Goal: Information Seeking & Learning: Find contact information

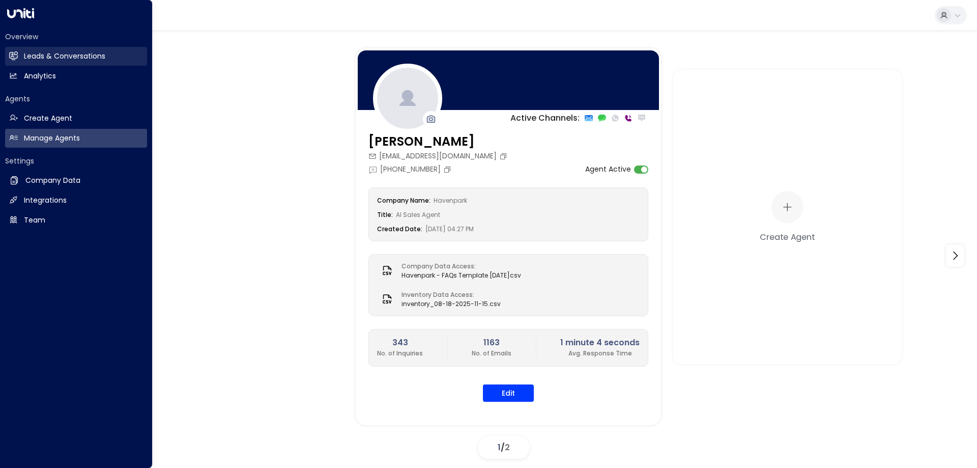
click at [41, 52] on h2 "Leads & Conversations" at bounding box center [64, 56] width 81 height 11
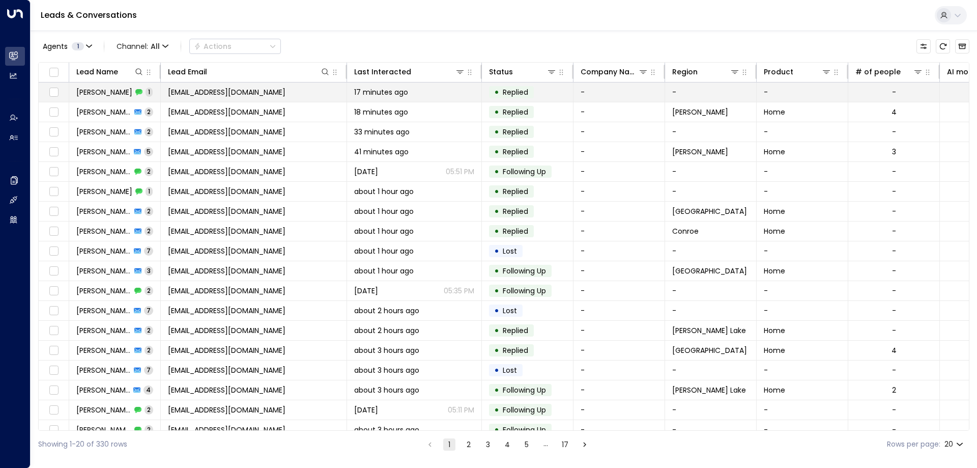
click at [245, 92] on span "[EMAIL_ADDRESS][DOMAIN_NAME]" at bounding box center [227, 92] width 118 height 10
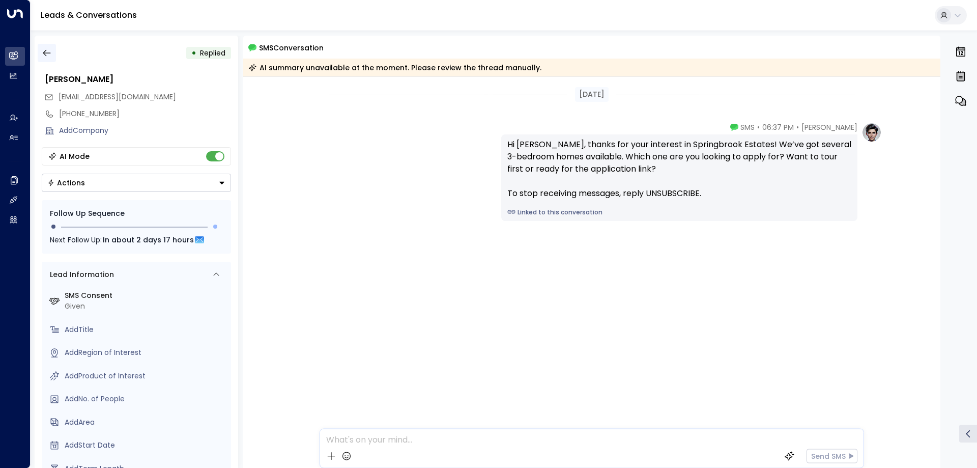
click at [42, 53] on icon "button" at bounding box center [47, 53] width 10 height 10
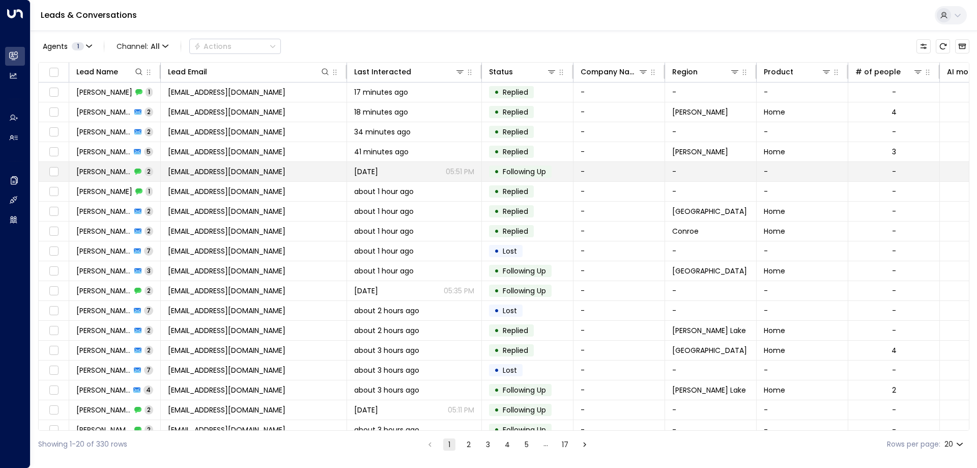
click at [101, 168] on span "[PERSON_NAME]" at bounding box center [103, 171] width 55 height 10
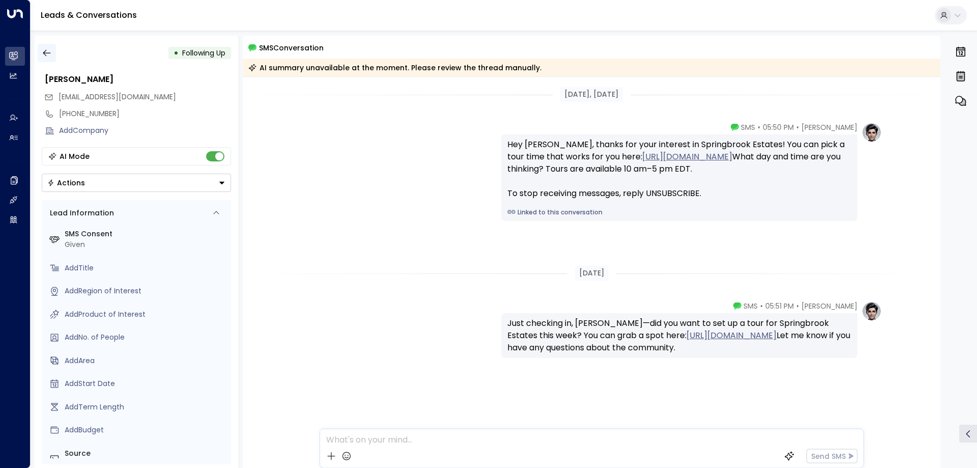
click at [42, 52] on icon "button" at bounding box center [47, 53] width 10 height 10
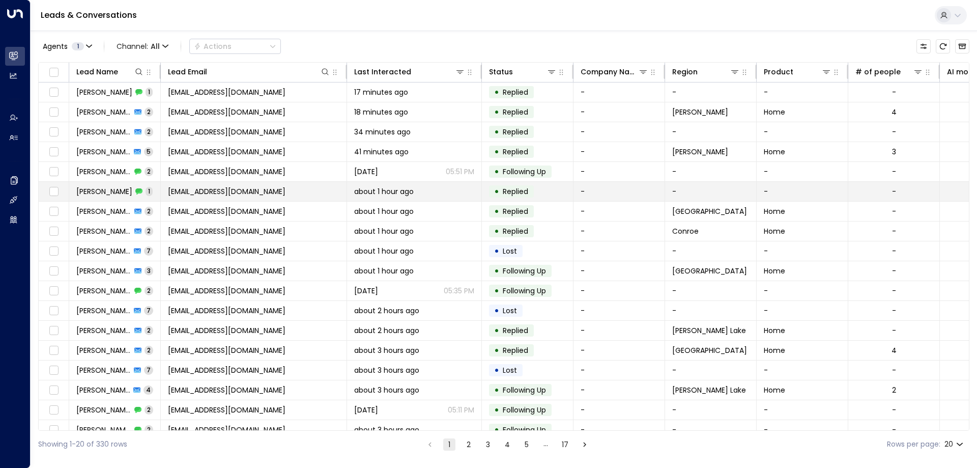
click at [149, 193] on td "[PERSON_NAME] 1" at bounding box center [115, 191] width 92 height 19
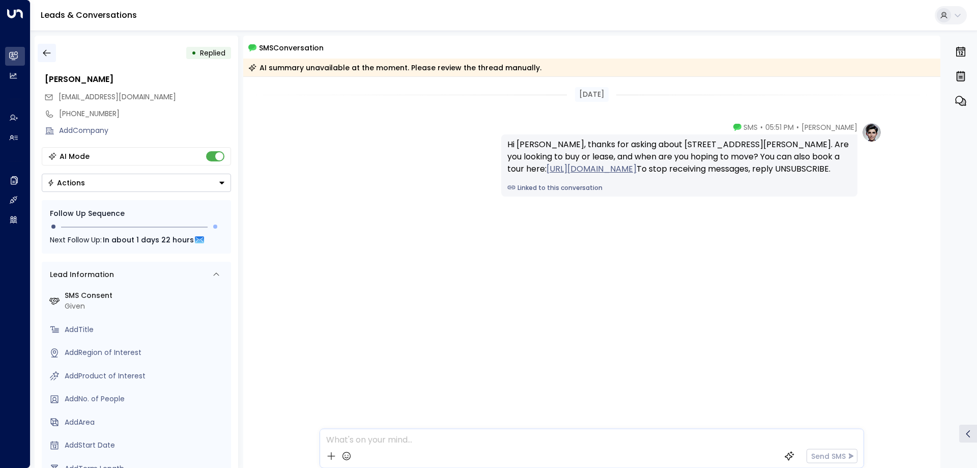
click at [46, 53] on icon "button" at bounding box center [47, 53] width 8 height 7
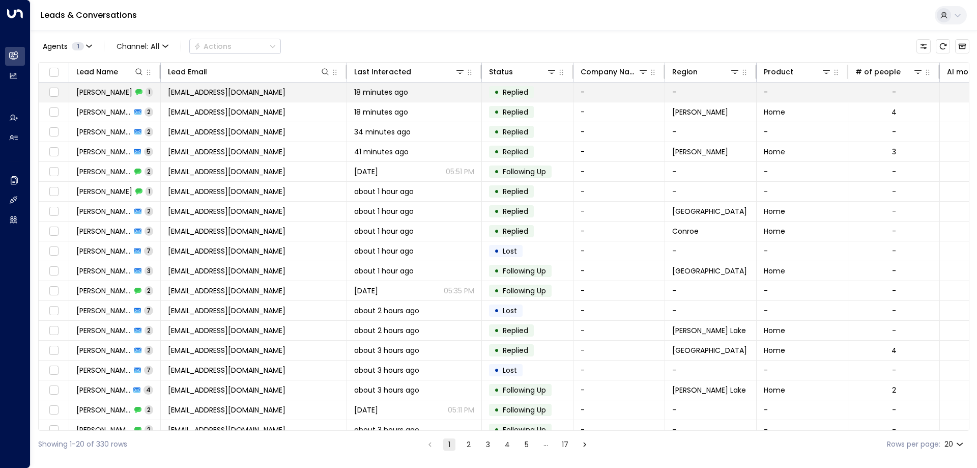
click at [157, 91] on td "[PERSON_NAME] 1" at bounding box center [115, 91] width 92 height 19
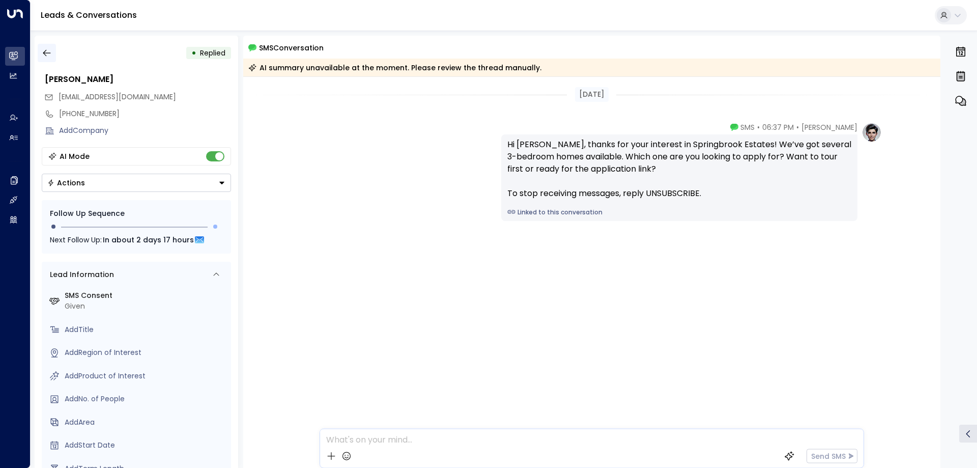
click at [53, 55] on button "button" at bounding box center [47, 53] width 18 height 18
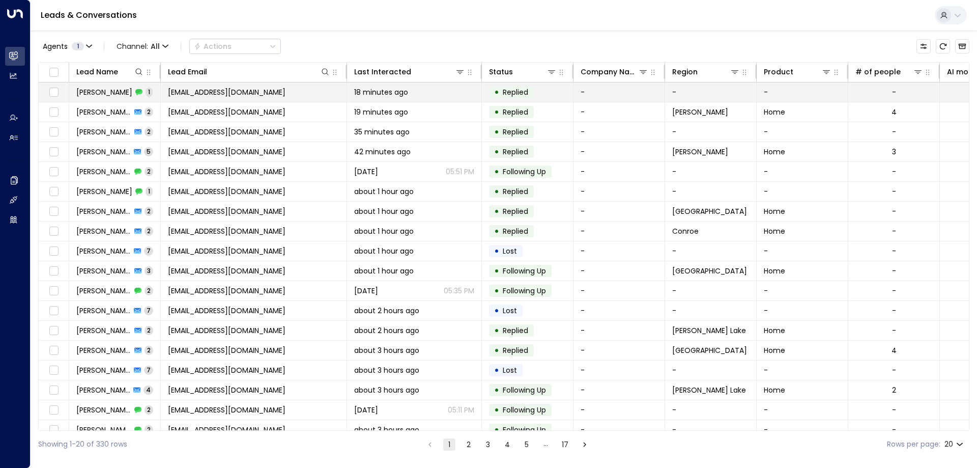
click at [114, 90] on span "[PERSON_NAME]" at bounding box center [104, 92] width 56 height 10
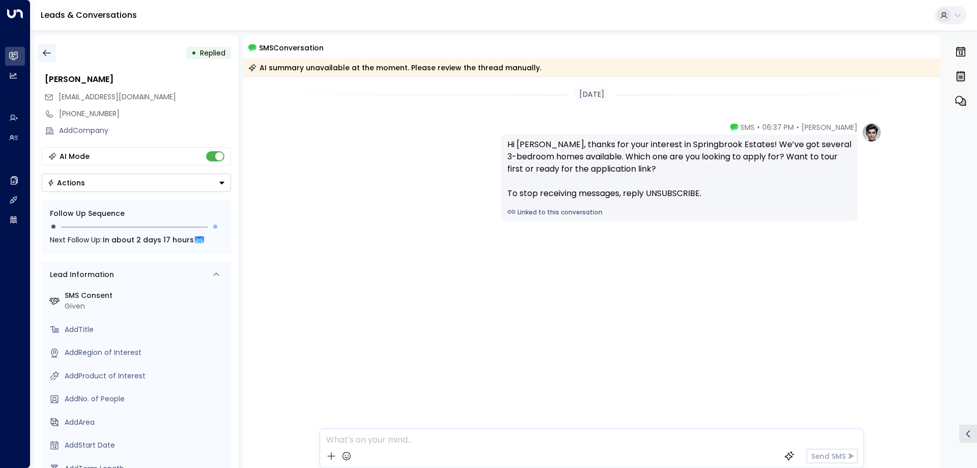
click at [39, 50] on button "button" at bounding box center [47, 53] width 18 height 18
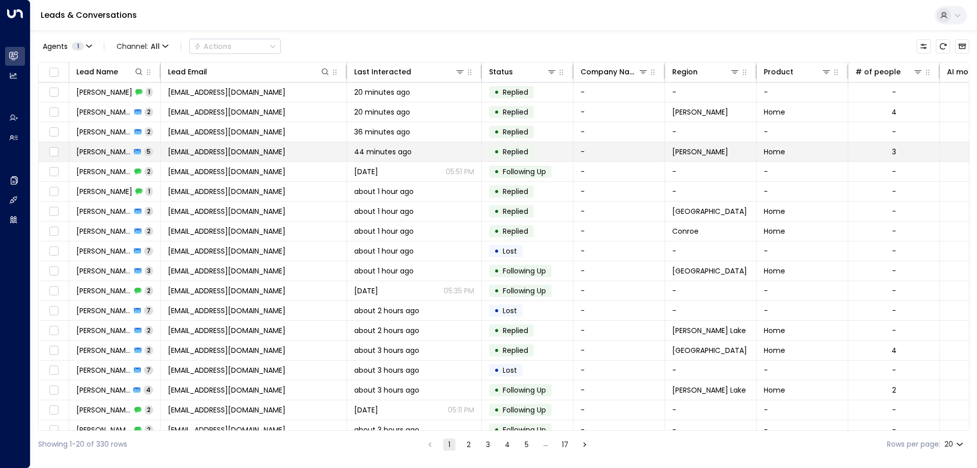
click at [110, 150] on span "[PERSON_NAME]" at bounding box center [103, 152] width 54 height 10
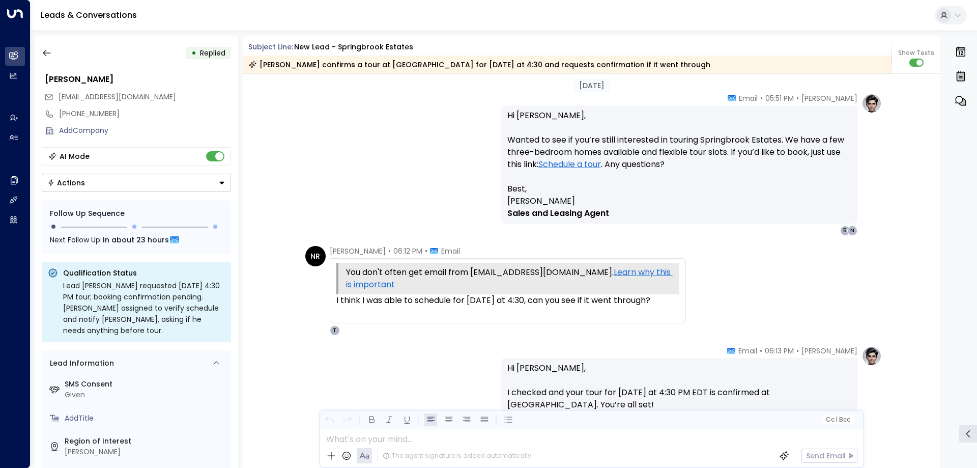
scroll to position [1062, 0]
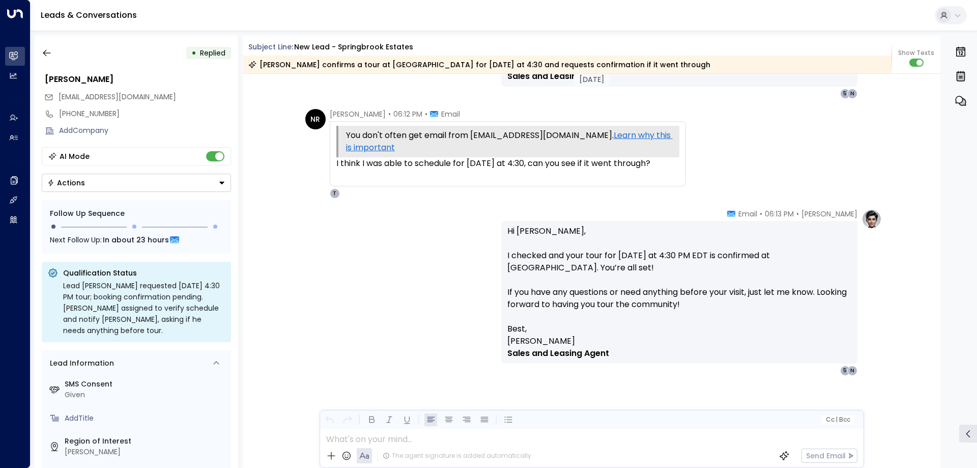
scroll to position [1205, 0]
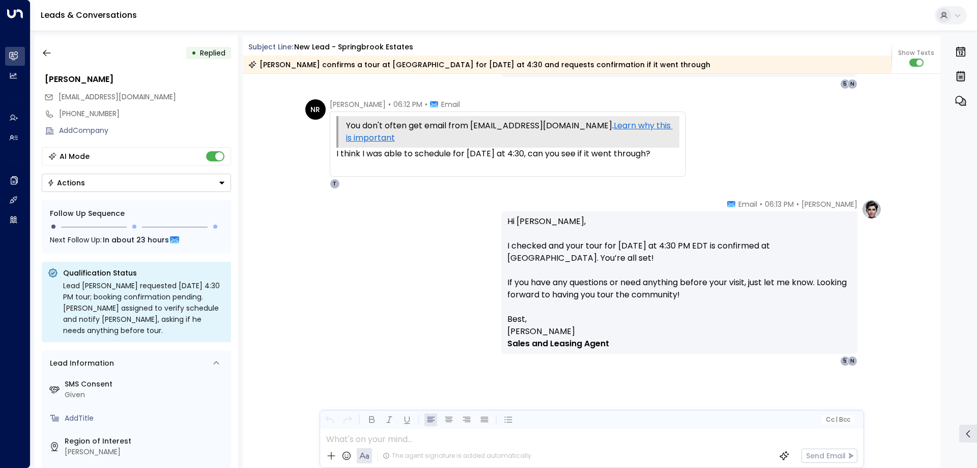
click at [544, 119] on td "You don't often get email from nickrobinson948@gmail.com. Learn why this is imp…" at bounding box center [507, 132] width 336 height 32
click at [542, 122] on div "You don't often get email from nickrobinson948@gmail.com. Learn why this is imp…" at bounding box center [509, 132] width 326 height 24
drag, startPoint x: 589, startPoint y: 126, endPoint x: 471, endPoint y: 125, distance: 118.1
click at [471, 125] on div "You don't often get email from nickrobinson948@gmail.com. Learn why this is imp…" at bounding box center [509, 132] width 326 height 24
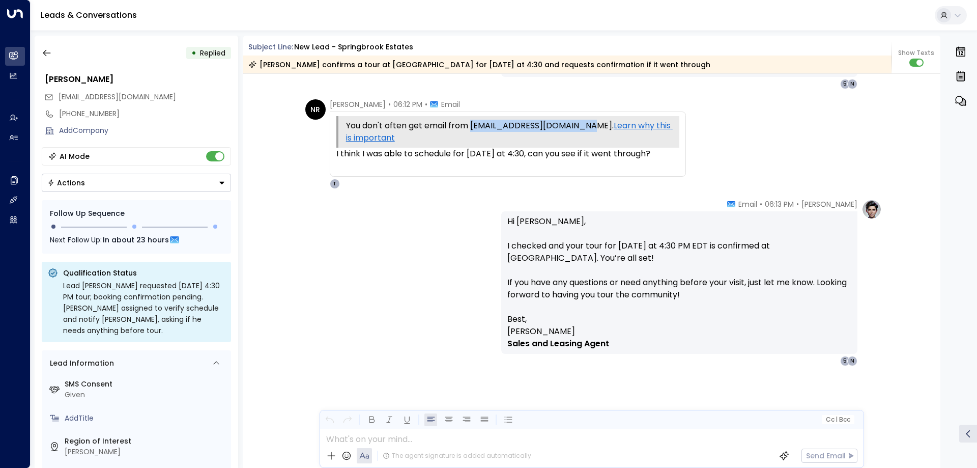
copy div "nickrobinson948@gmail.com"
